Goal: Task Accomplishment & Management: Use online tool/utility

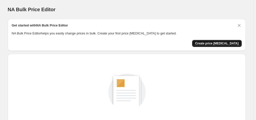
click at [225, 43] on span "Create price [MEDICAL_DATA]" at bounding box center [217, 44] width 44 height 4
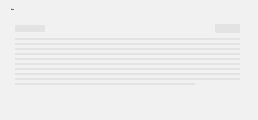
select select "percentage"
